Goal: Share content: Share content

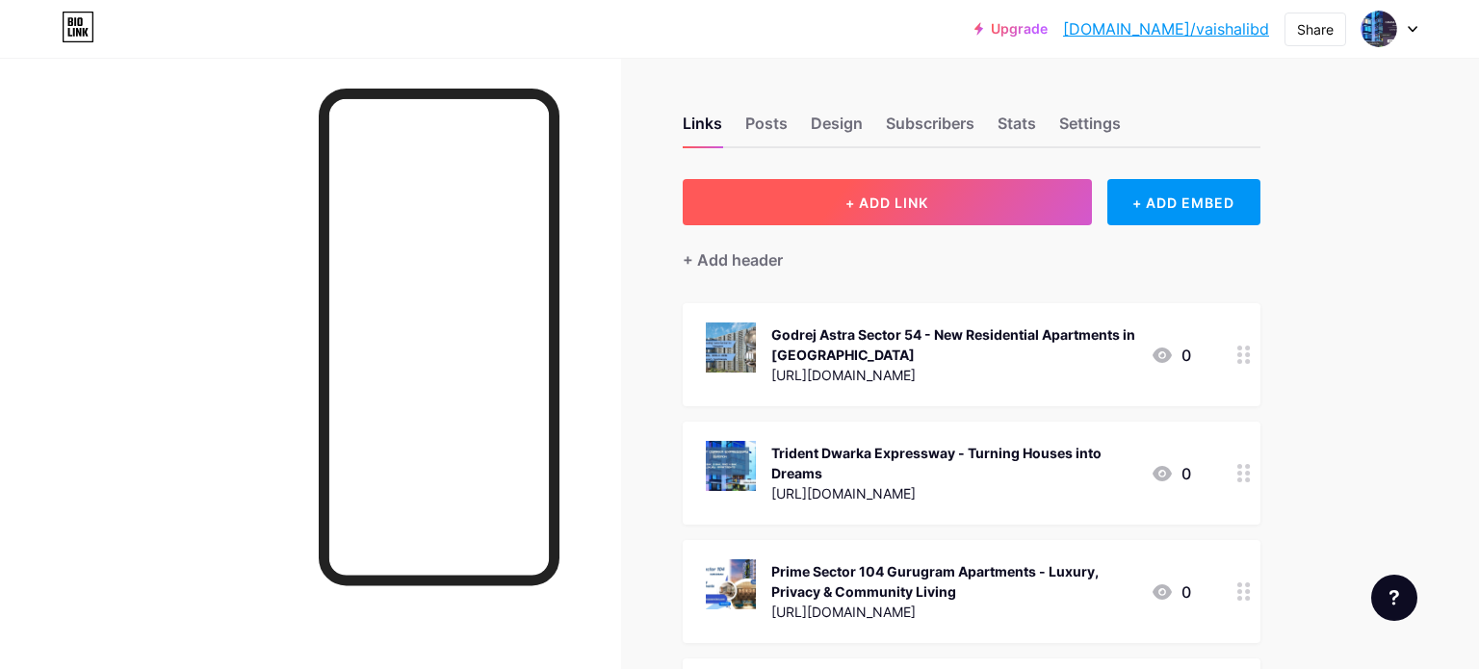
click at [886, 202] on span "+ ADD LINK" at bounding box center [886, 202] width 83 height 16
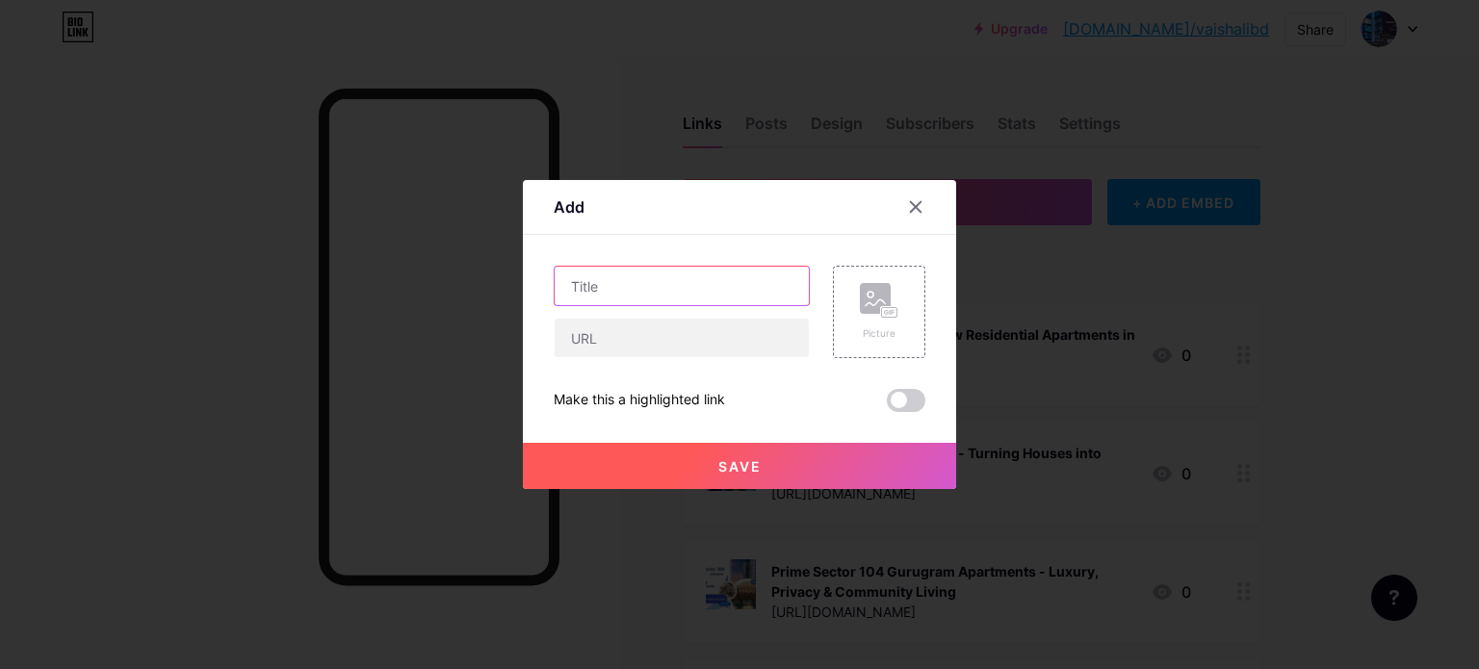
click at [685, 276] on input "text" at bounding box center [681, 286] width 254 height 39
paste input "[URL][PERSON_NAME][DOMAIN_NAME][PERSON_NAME]"
type input "[URL][PERSON_NAME][DOMAIN_NAME][PERSON_NAME]"
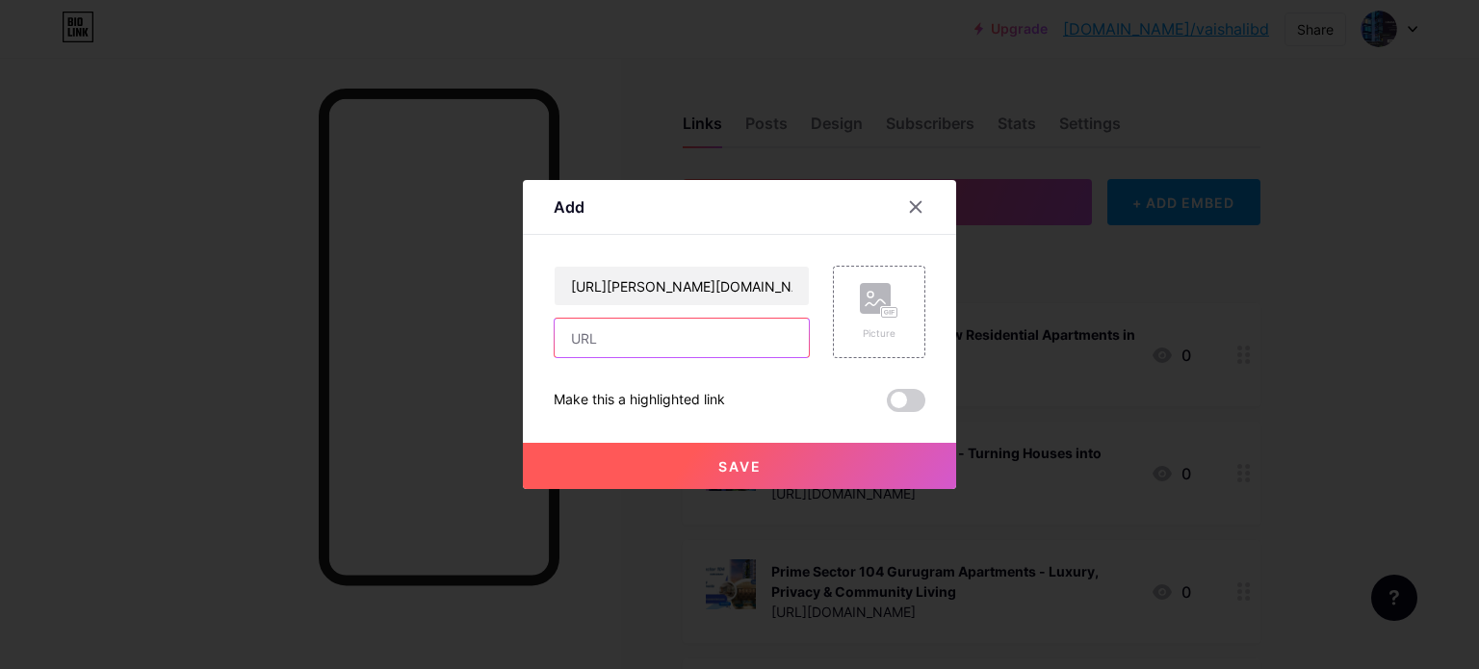
click at [632, 338] on input "text" at bounding box center [681, 338] width 254 height 39
click at [630, 345] on input "text" at bounding box center [681, 338] width 254 height 39
paste input "[URL][PERSON_NAME][DOMAIN_NAME][PERSON_NAME]"
type input "[URL][PERSON_NAME][DOMAIN_NAME][PERSON_NAME]"
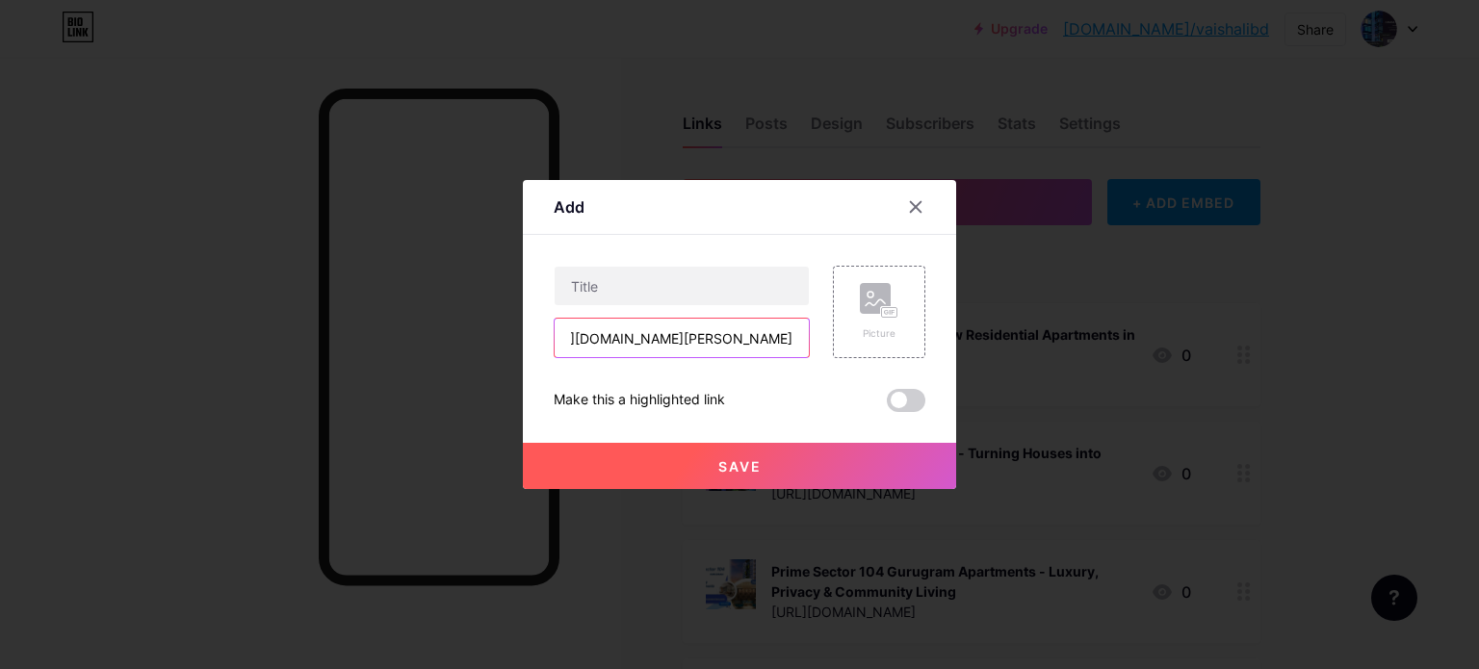
scroll to position [0, 0]
click at [678, 274] on input "text" at bounding box center [681, 286] width 254 height 39
click at [645, 278] on input "text" at bounding box center [681, 286] width 254 height 39
paste input "[PERSON_NAME] Heritage [GEOGRAPHIC_DATA] | Residential Projects In [GEOGRAPHIC_…"
type input "[PERSON_NAME] Heritage [GEOGRAPHIC_DATA] | Residential Projects In [GEOGRAPHIC_…"
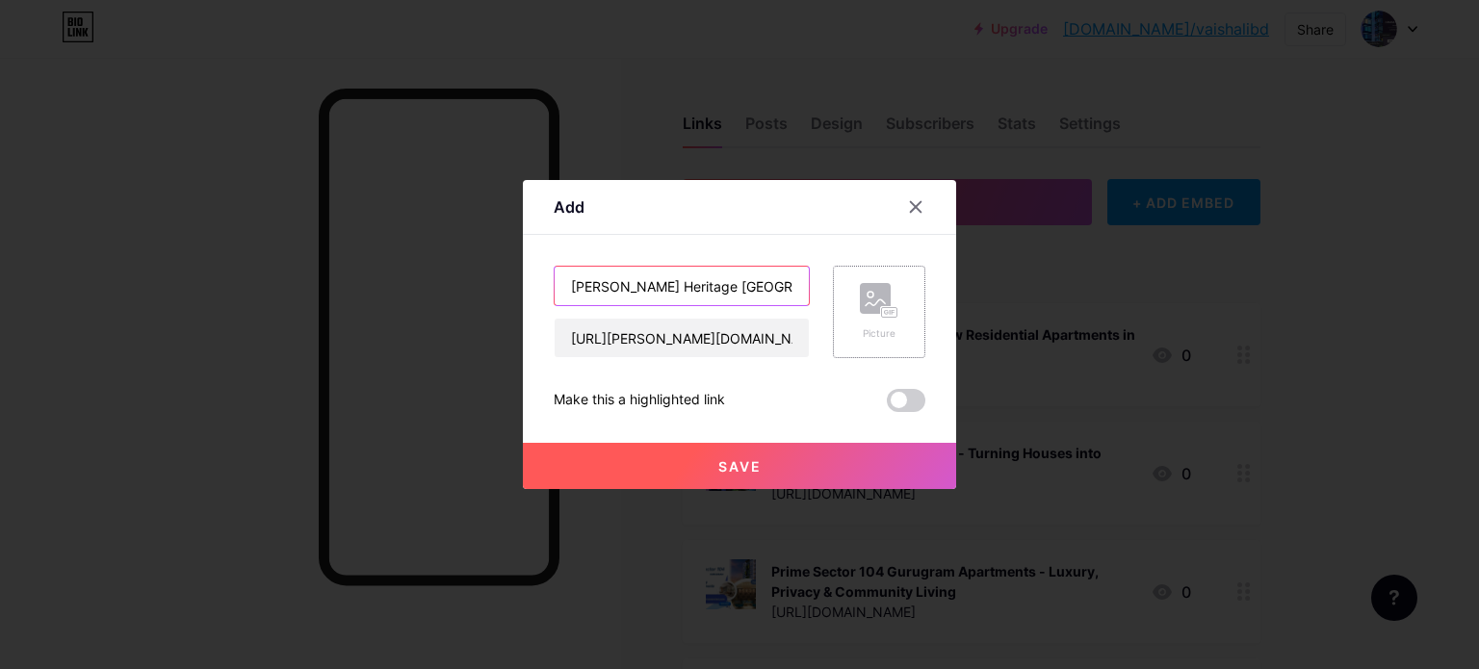
scroll to position [0, 189]
click at [878, 320] on div "Picture" at bounding box center [879, 312] width 39 height 58
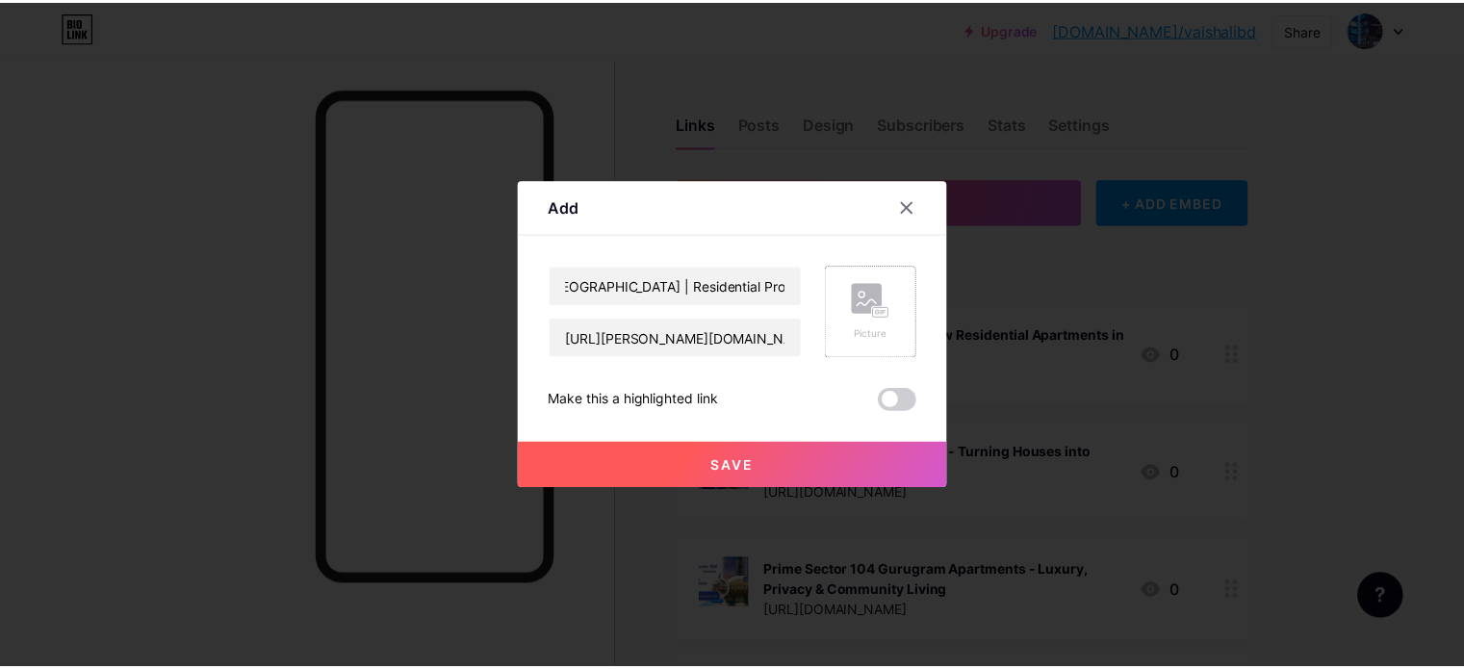
scroll to position [0, 0]
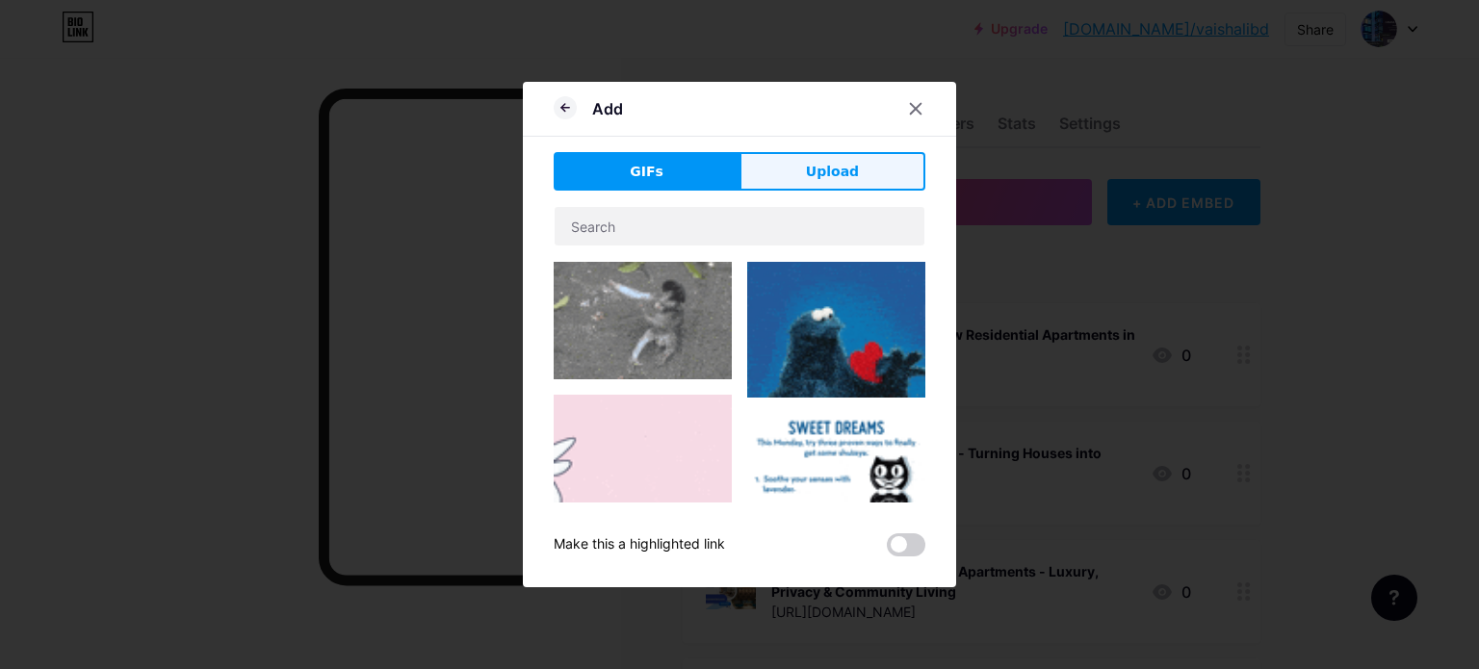
click at [833, 165] on span "Upload" at bounding box center [832, 172] width 53 height 20
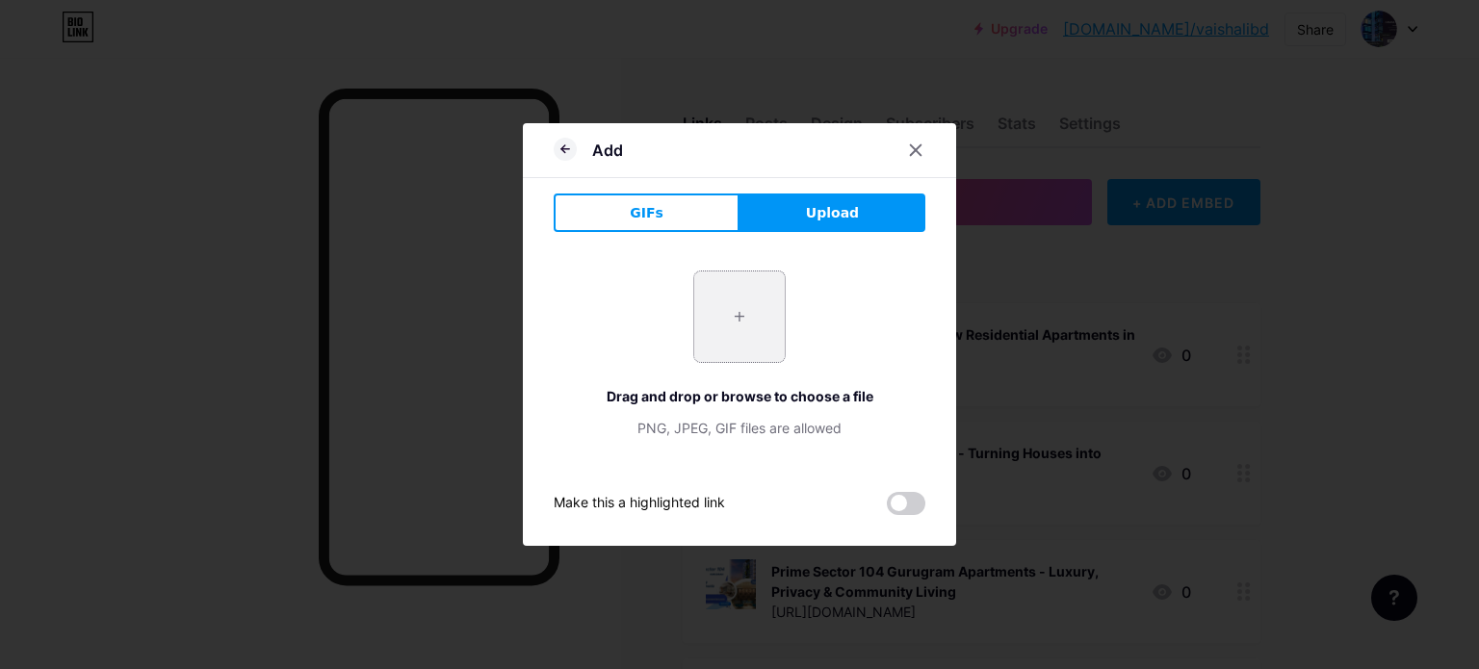
click at [824, 206] on span "Upload" at bounding box center [832, 213] width 53 height 20
click at [734, 322] on input "file" at bounding box center [739, 316] width 90 height 90
type input "C:\fakepath\1.jpg"
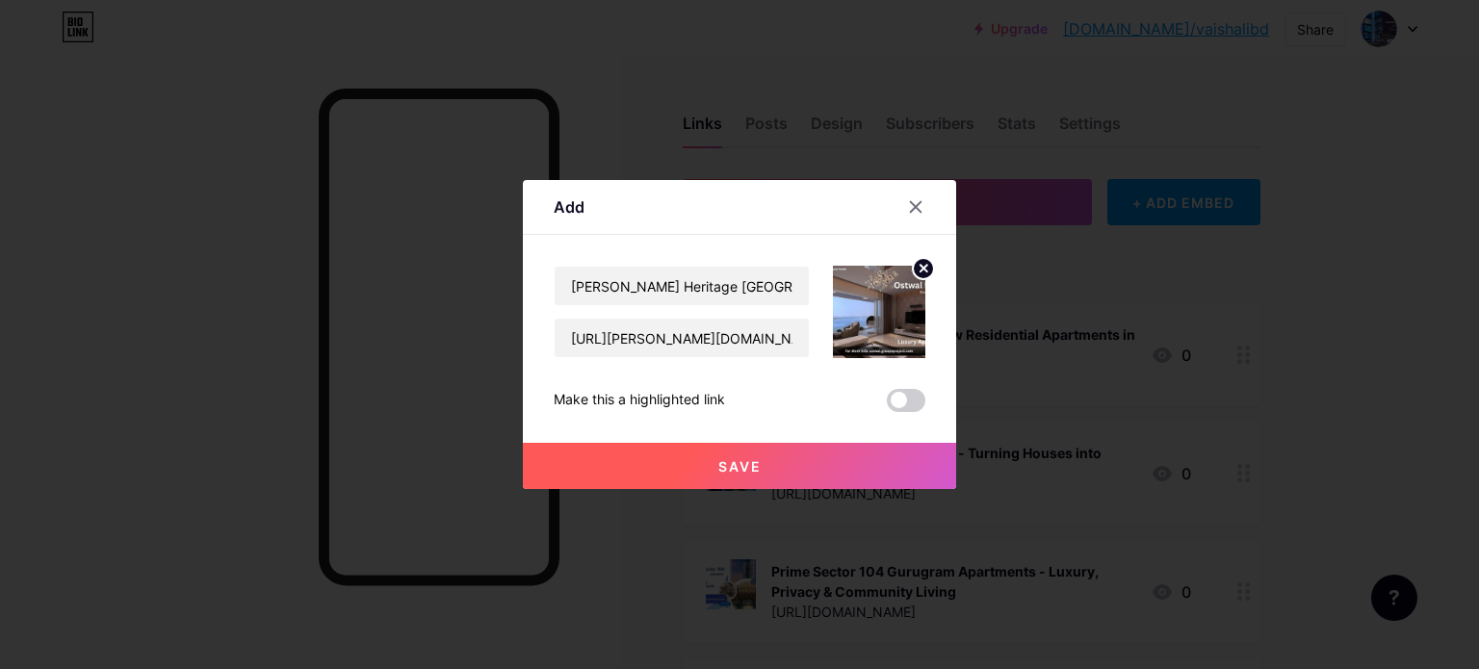
click at [743, 465] on span "Save" at bounding box center [739, 466] width 43 height 16
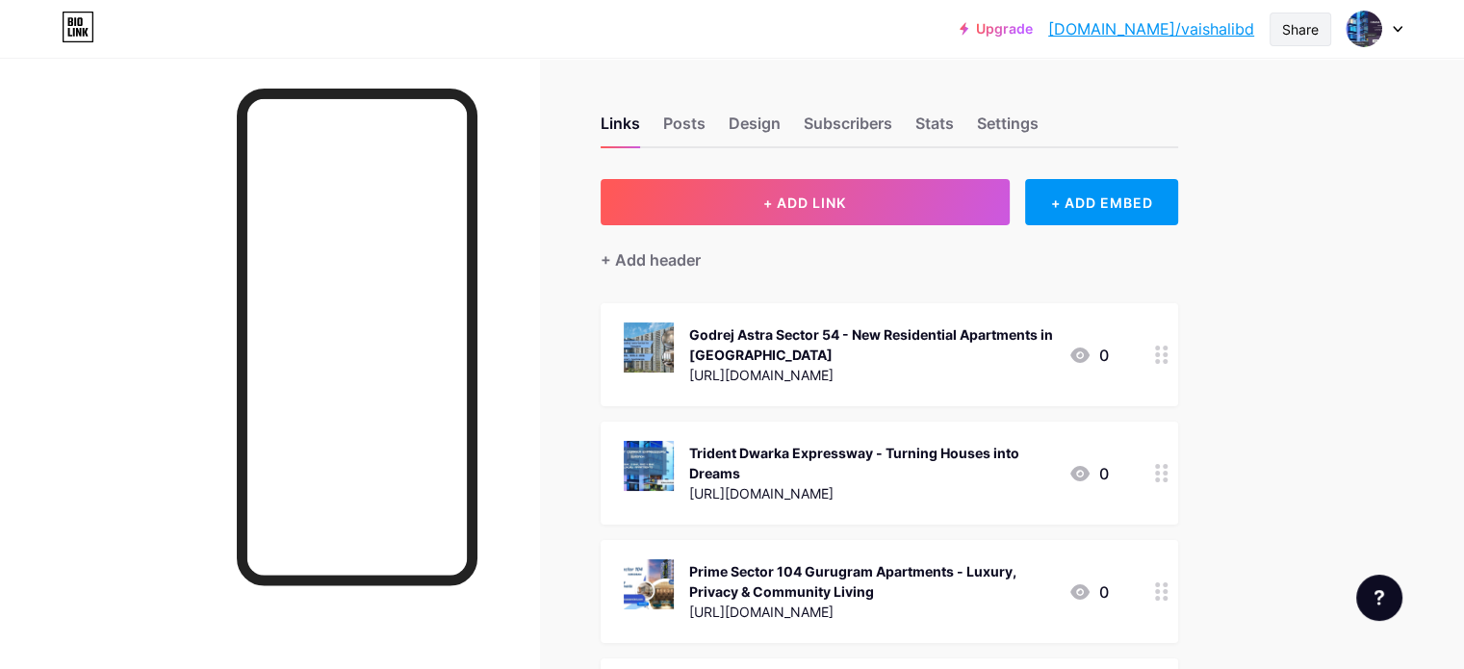
click at [1289, 19] on div "Share" at bounding box center [1300, 29] width 37 height 20
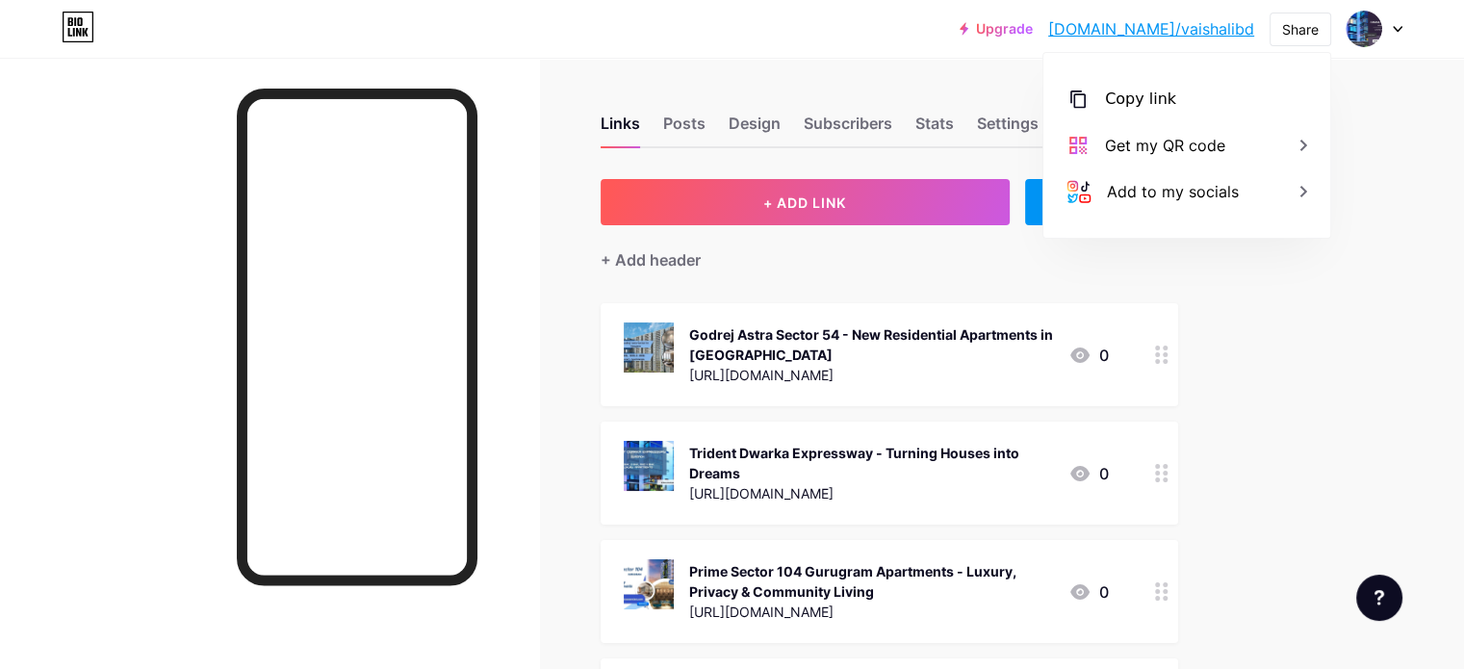
click at [1135, 99] on div "Copy link" at bounding box center [1140, 99] width 71 height 23
